Goal: Check status: Check status

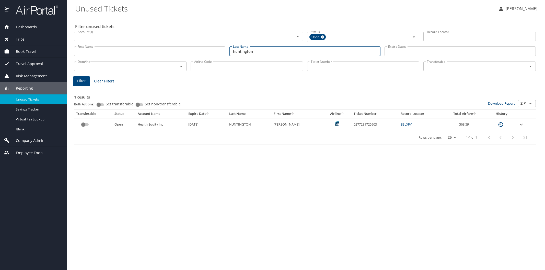
click at [217, 56] on div "First Name First Name Last Name [PERSON_NAME] Last Name Expire Dates Expire Dat…" at bounding box center [305, 51] width 466 height 18
click at [76, 79] on button "Filter" at bounding box center [81, 81] width 17 height 10
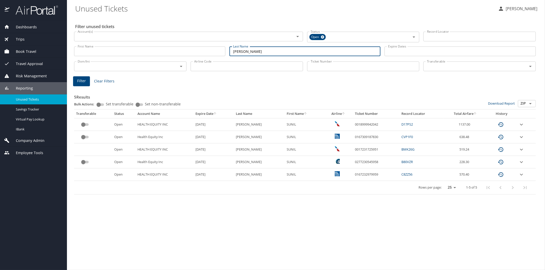
drag, startPoint x: 252, startPoint y: 52, endPoint x: 221, endPoint y: 51, distance: 30.9
click at [221, 51] on div "First Name First Name Last Name [PERSON_NAME] Last Name Expire Dates Expire Dat…" at bounding box center [305, 51] width 466 height 18
type input "[PERSON_NAME]"
click at [80, 80] on span "Filter" at bounding box center [81, 81] width 9 height 6
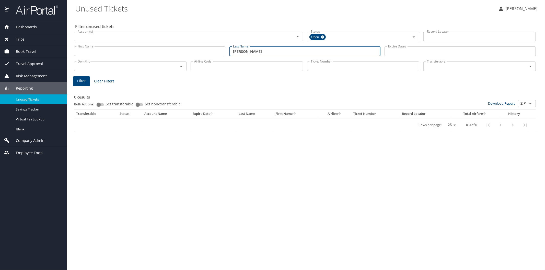
drag, startPoint x: 246, startPoint y: 52, endPoint x: 231, endPoint y: 51, distance: 15.4
click at [231, 51] on input "[PERSON_NAME]" at bounding box center [305, 52] width 151 height 10
type input "[PERSON_NAME]"
click at [78, 82] on span "Filter" at bounding box center [81, 81] width 9 height 6
drag, startPoint x: 245, startPoint y: 51, endPoint x: 226, endPoint y: 52, distance: 18.7
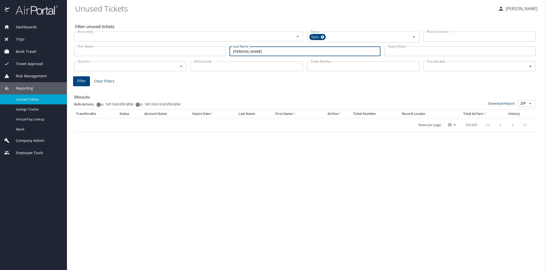
click at [226, 52] on div "First Name First Name Last Name [PERSON_NAME] Last Name Expire Dates Expire Dat…" at bounding box center [305, 51] width 466 height 18
click at [85, 80] on span "Filter" at bounding box center [81, 81] width 9 height 6
